Goal: Task Accomplishment & Management: Use online tool/utility

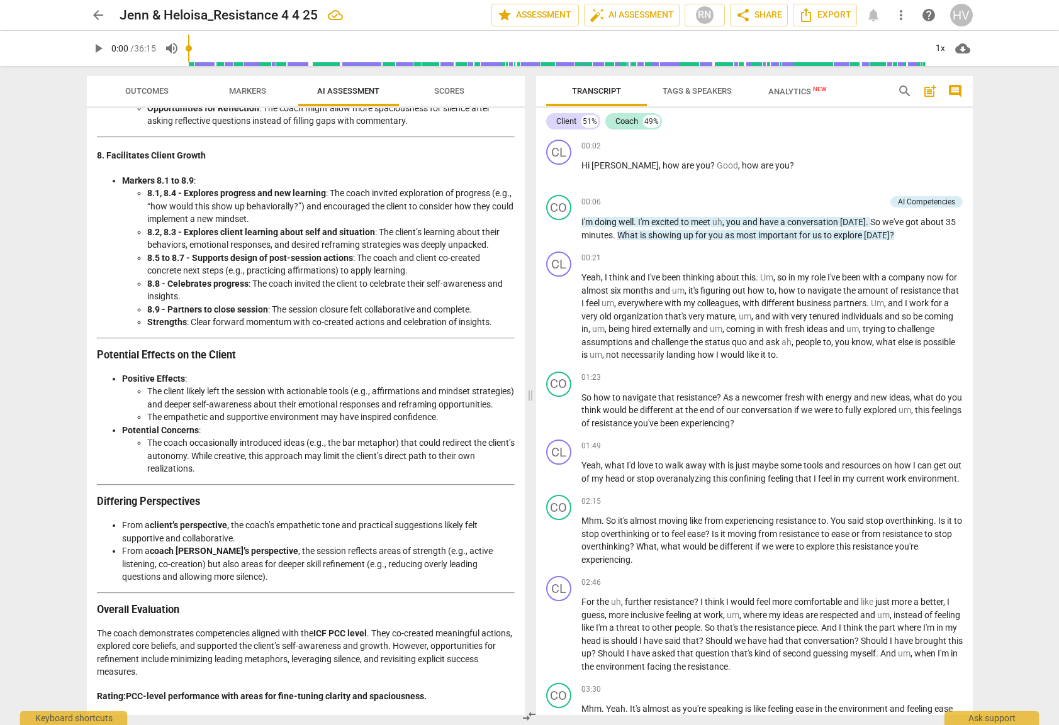
scroll to position [1723, 0]
click at [103, 13] on span "arrow_back" at bounding box center [98, 15] width 15 height 15
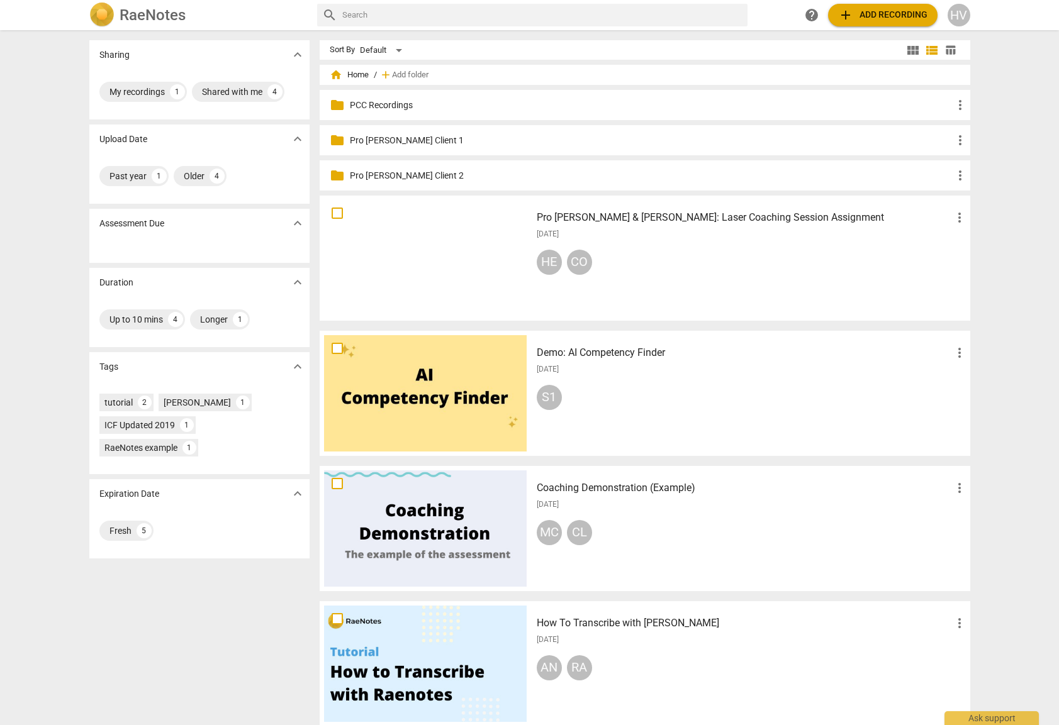
click at [383, 103] on p "PCC Recordings" at bounding box center [651, 105] width 603 height 13
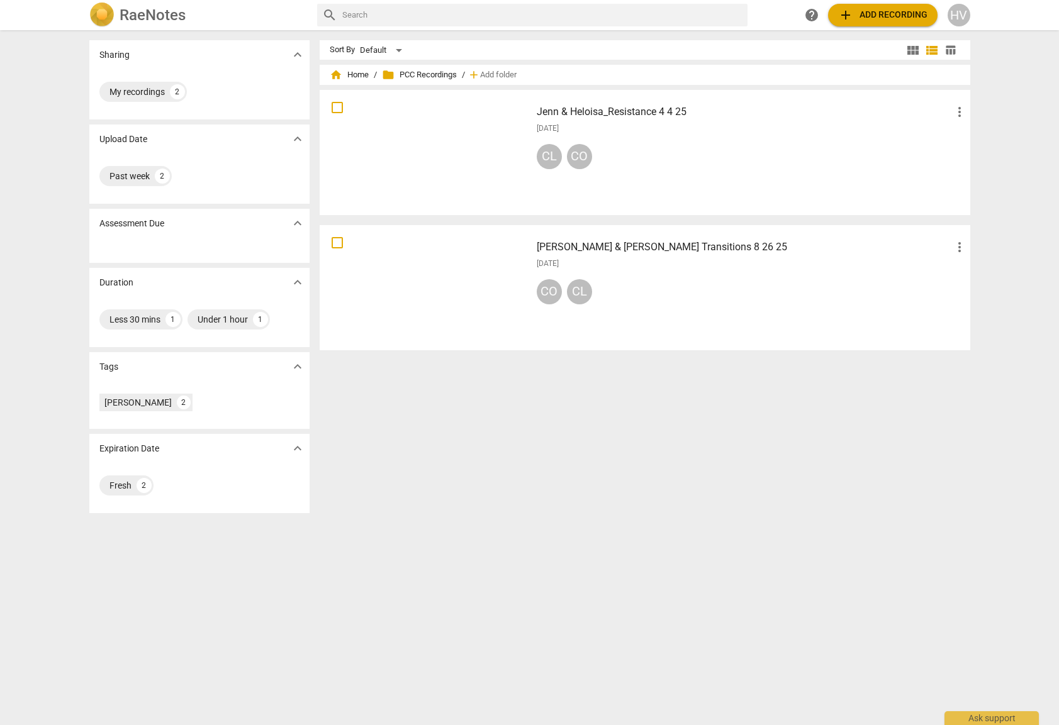
click at [482, 289] on div at bounding box center [425, 288] width 203 height 116
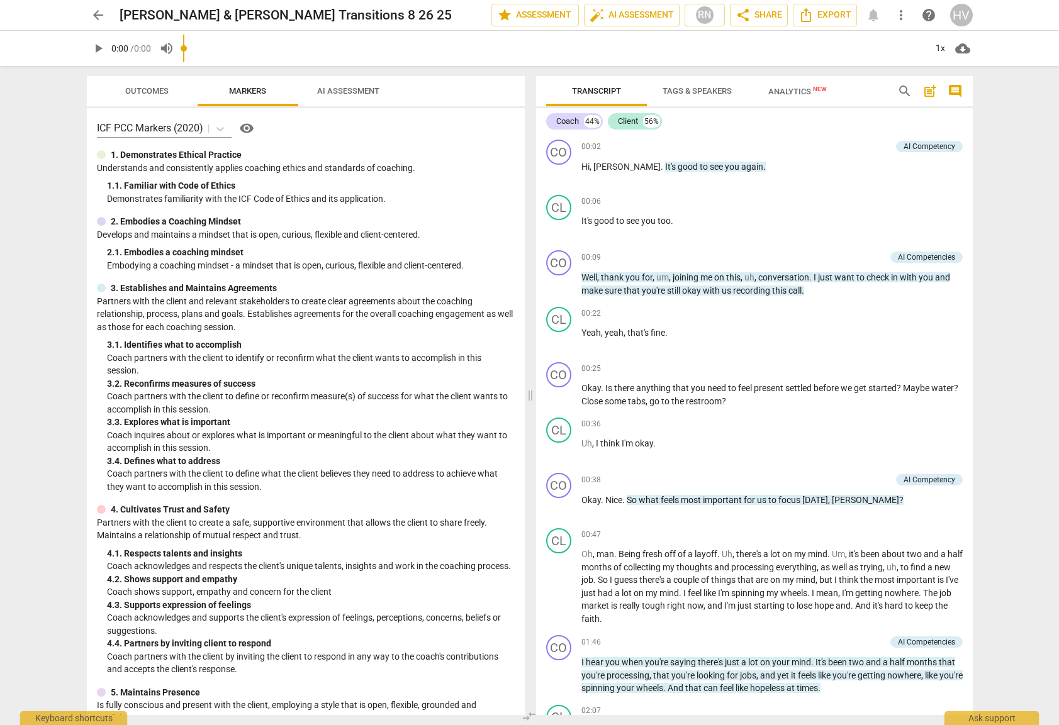
click at [342, 60] on input "range" at bounding box center [554, 48] width 743 height 40
click at [349, 87] on span "AI Assessment" at bounding box center [348, 90] width 62 height 9
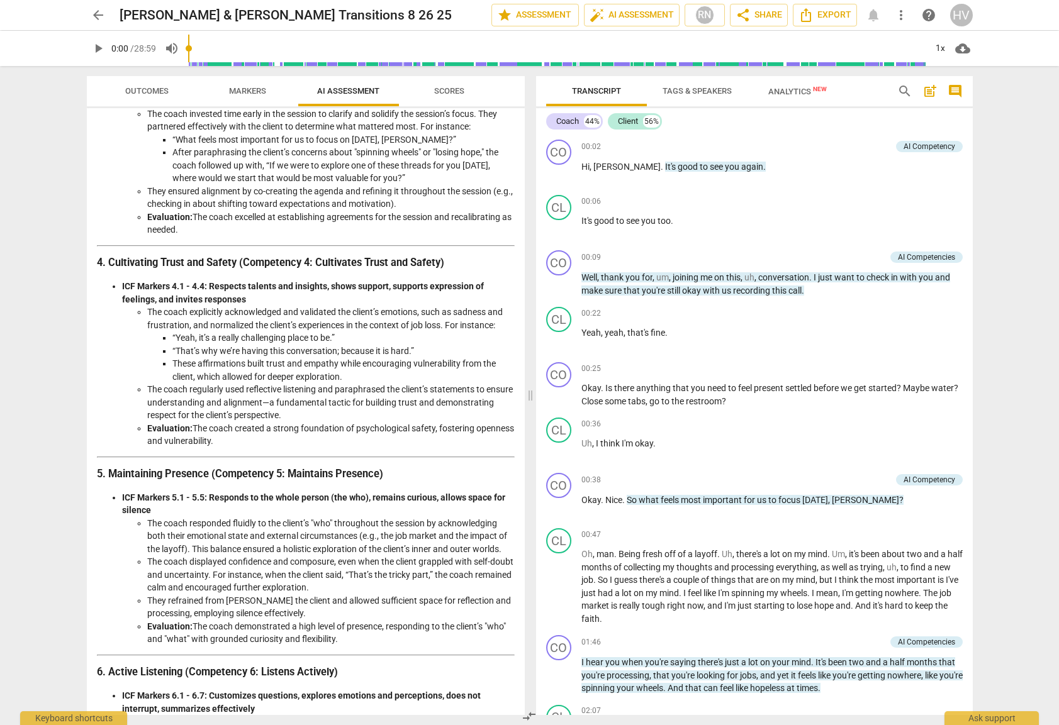
scroll to position [491, 0]
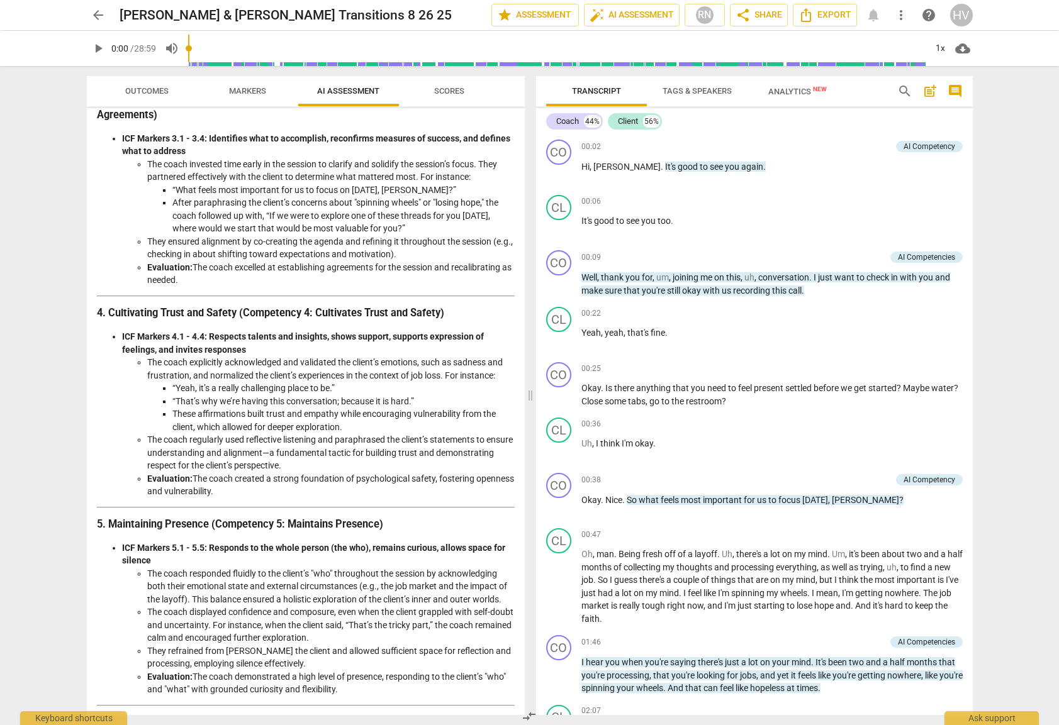
click at [959, 18] on div "HV" at bounding box center [961, 15] width 23 height 23
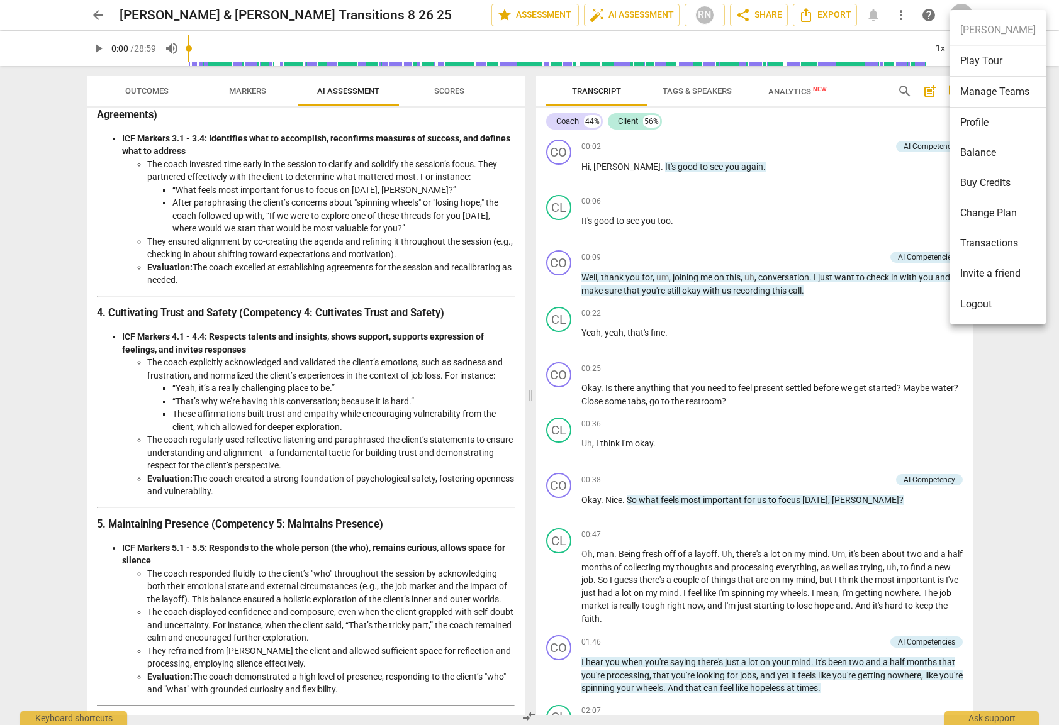
click at [981, 316] on li "Logout" at bounding box center [998, 304] width 96 height 30
